Goal: Navigation & Orientation: Go to known website

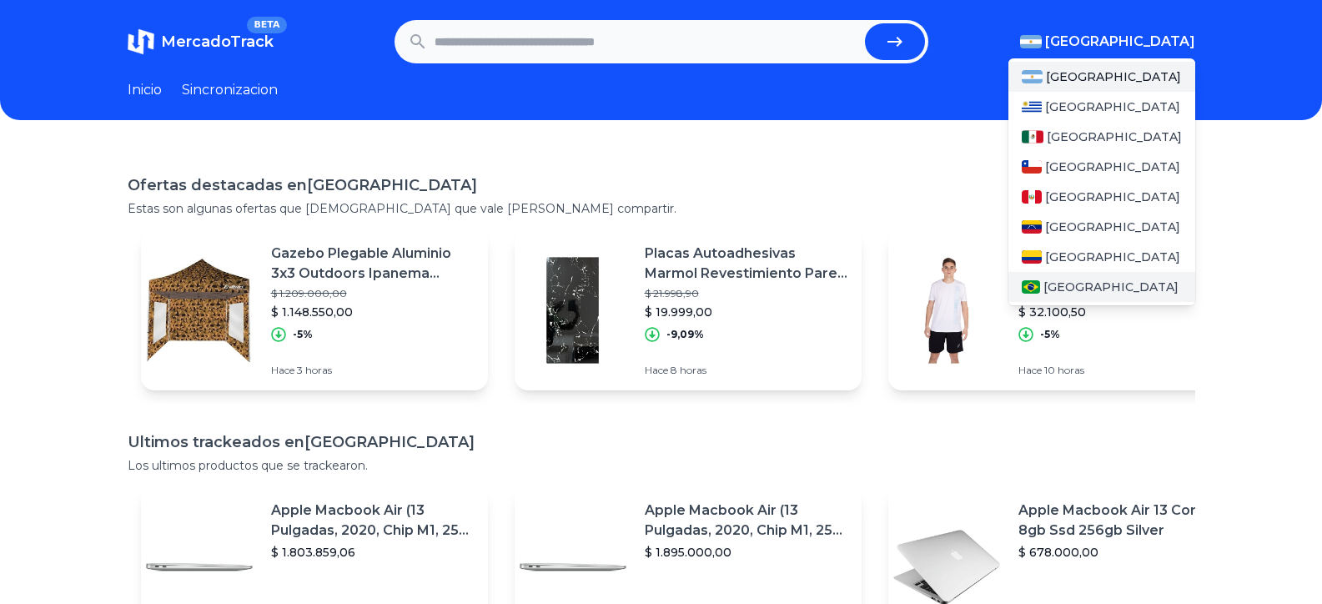
click at [1085, 284] on div "[GEOGRAPHIC_DATA]" at bounding box center [1101, 287] width 187 height 30
click at [1052, 285] on span "[GEOGRAPHIC_DATA]" at bounding box center [1111, 287] width 135 height 17
click at [1132, 34] on span "[GEOGRAPHIC_DATA]" at bounding box center [1120, 42] width 150 height 20
click at [1078, 111] on span "[GEOGRAPHIC_DATA]" at bounding box center [1112, 106] width 135 height 17
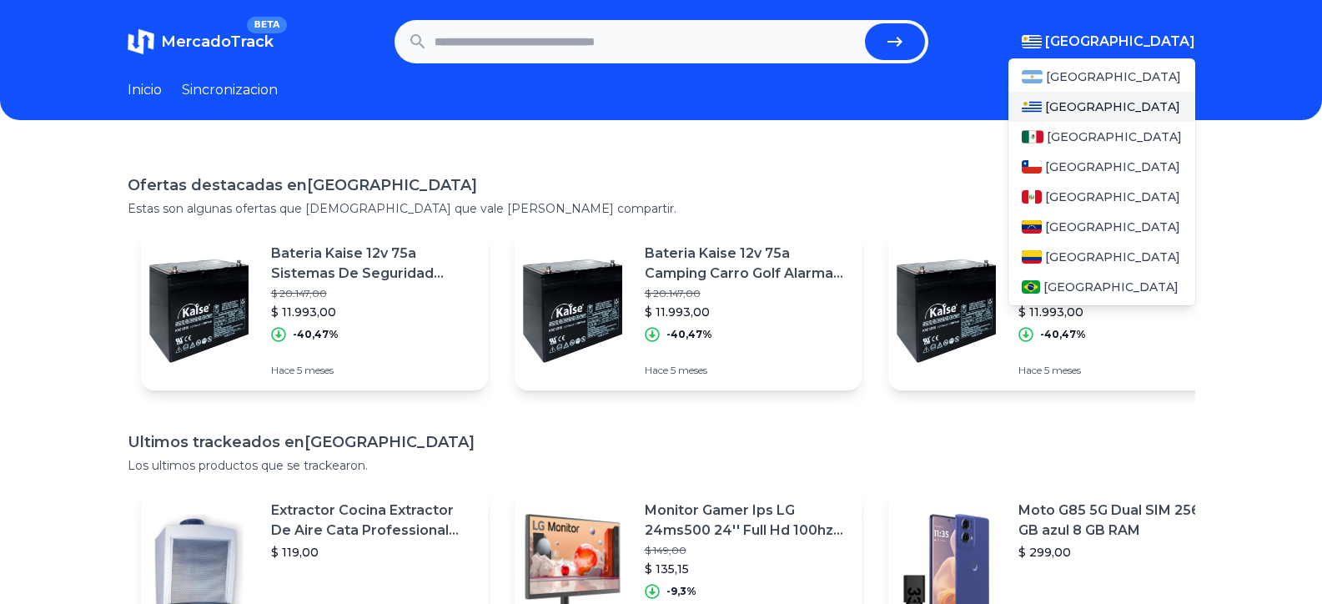
click at [1149, 34] on span "[GEOGRAPHIC_DATA]" at bounding box center [1120, 42] width 150 height 20
click at [1081, 284] on span "[GEOGRAPHIC_DATA]" at bounding box center [1111, 287] width 135 height 17
click at [1059, 286] on span "[GEOGRAPHIC_DATA]" at bounding box center [1111, 287] width 135 height 17
click at [1057, 259] on span "[GEOGRAPHIC_DATA]" at bounding box center [1112, 257] width 135 height 17
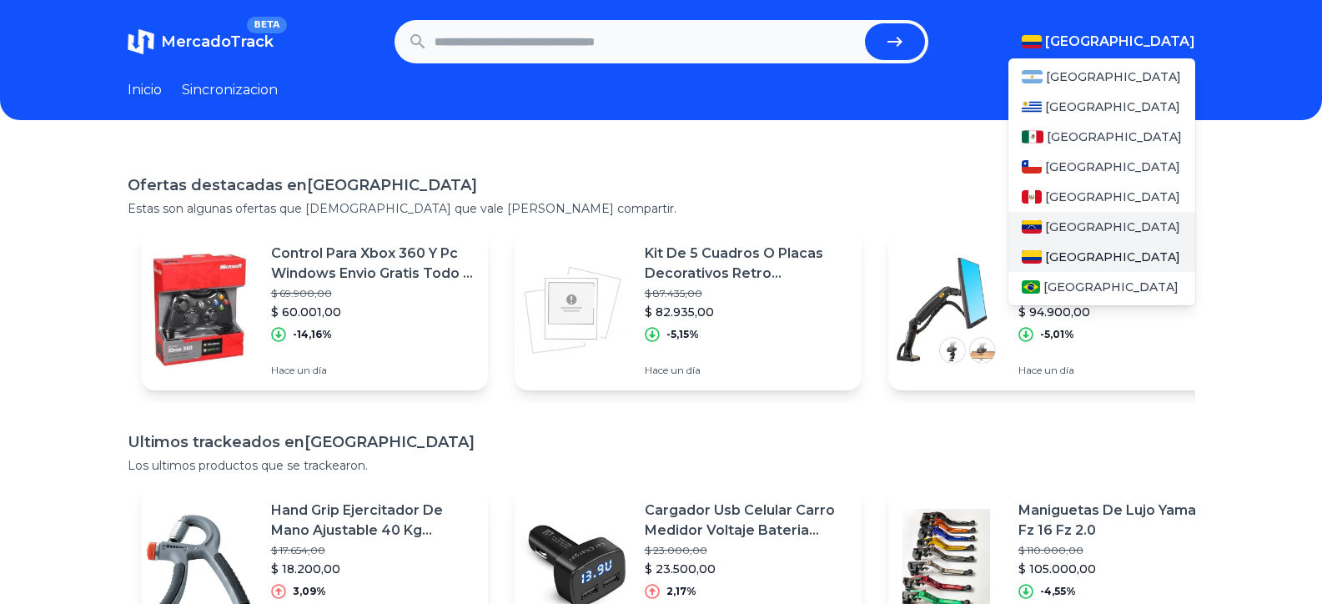
click at [1060, 226] on span "[GEOGRAPHIC_DATA]" at bounding box center [1112, 227] width 135 height 17
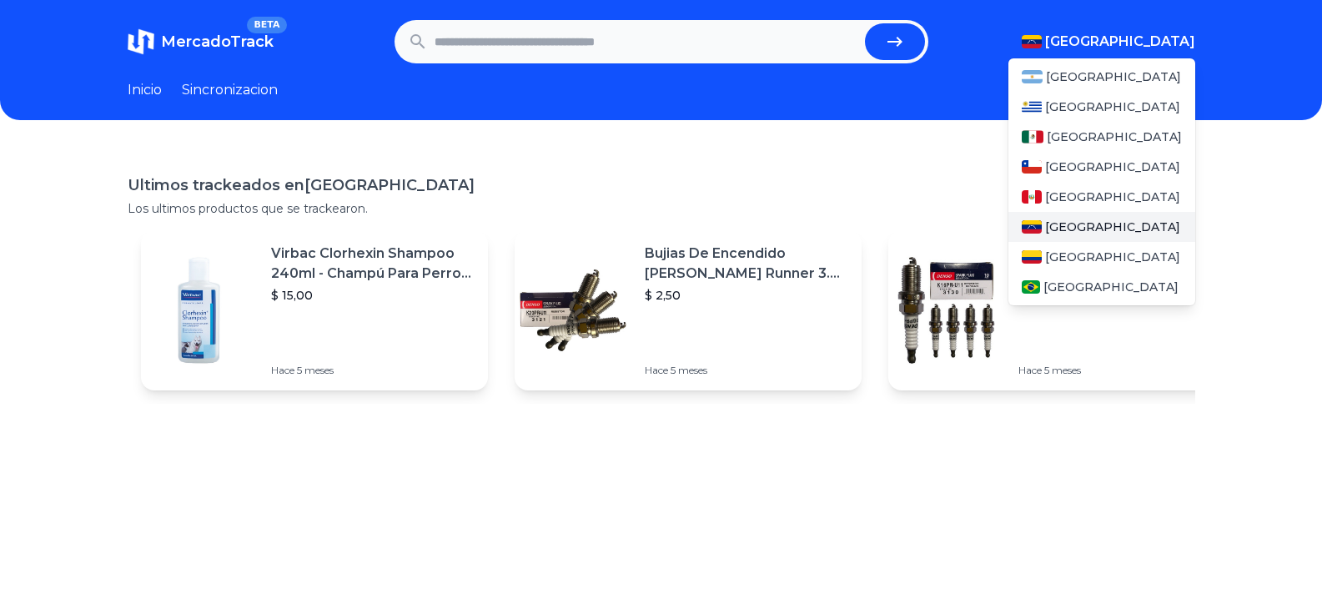
click at [1145, 32] on span "[GEOGRAPHIC_DATA]" at bounding box center [1120, 42] width 150 height 20
click at [1059, 279] on span "[GEOGRAPHIC_DATA]" at bounding box center [1111, 287] width 135 height 17
click at [1053, 283] on span "[GEOGRAPHIC_DATA]" at bounding box center [1111, 287] width 135 height 17
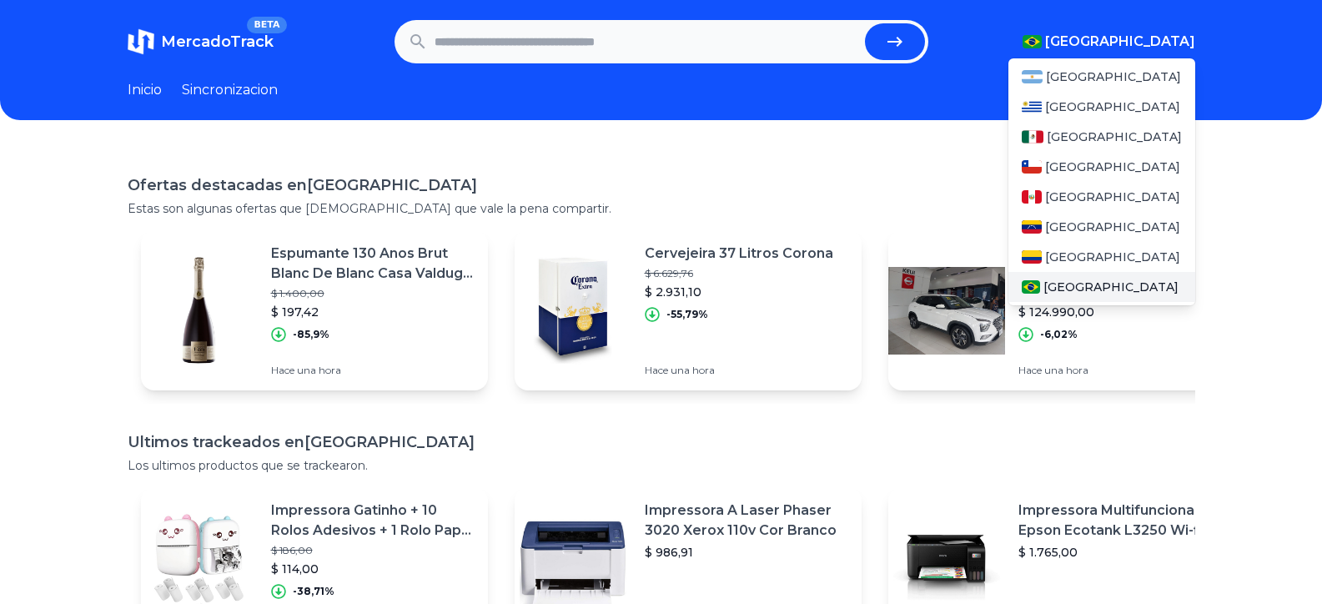
click at [1041, 290] on img at bounding box center [1031, 286] width 19 height 13
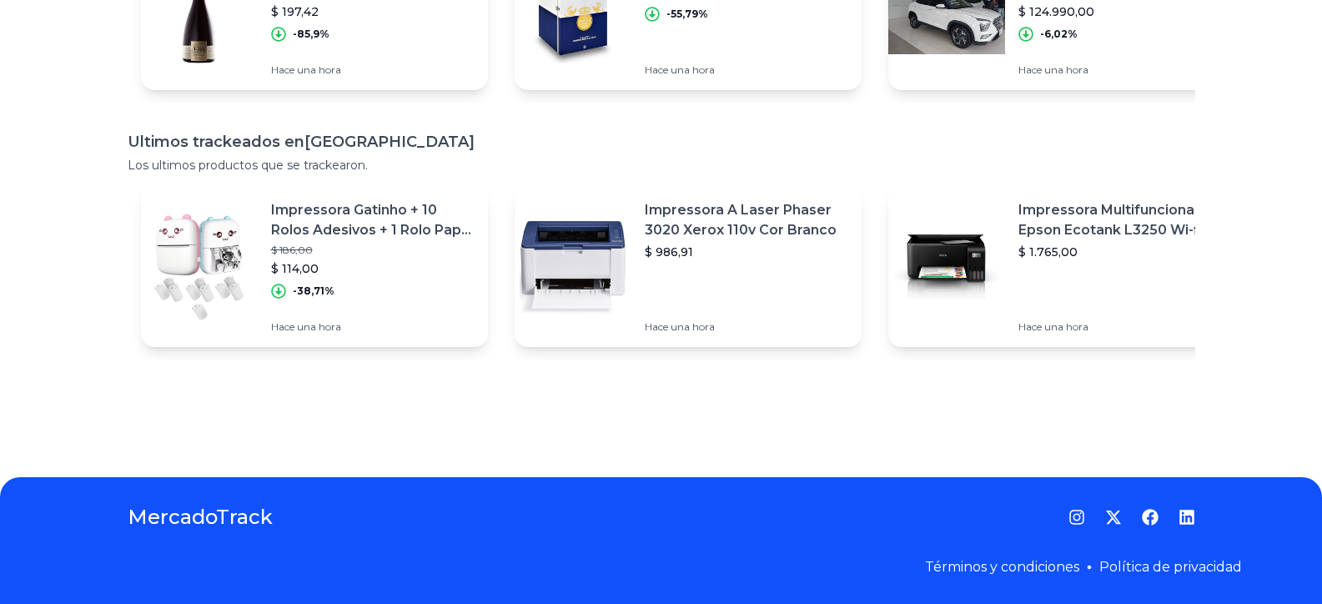
scroll to position [63, 0]
